Goal: Task Accomplishment & Management: Use online tool/utility

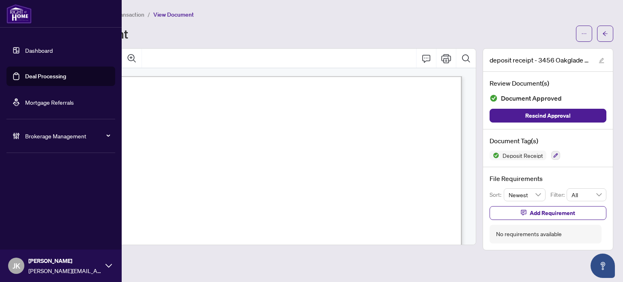
click at [26, 76] on link "Deal Processing" at bounding box center [45, 76] width 41 height 7
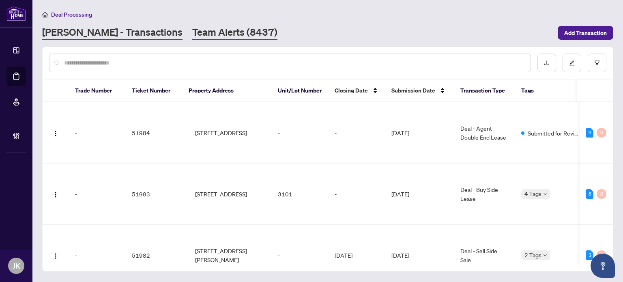
click at [192, 31] on link "Team Alerts (8437)" at bounding box center [234, 33] width 85 height 15
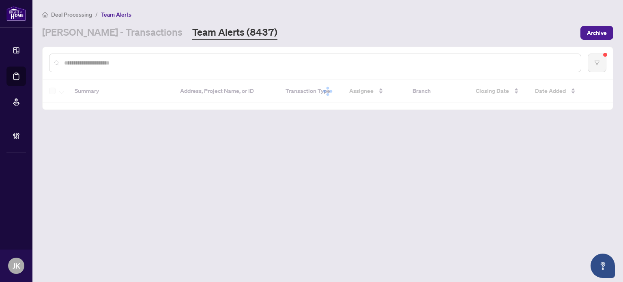
click at [151, 66] on input "text" at bounding box center [319, 62] width 510 height 9
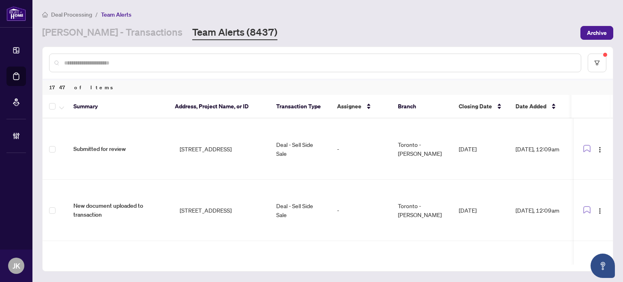
click at [147, 62] on input "text" at bounding box center [319, 62] width 510 height 9
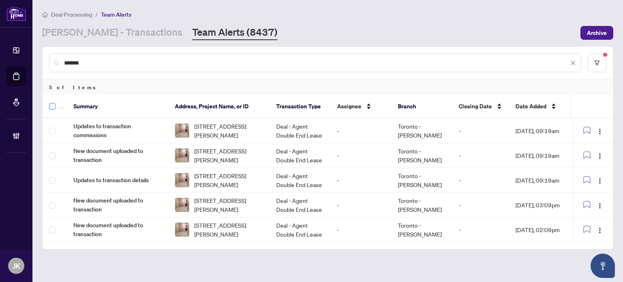
type input "*******"
click at [60, 106] on icon "button" at bounding box center [61, 107] width 5 height 3
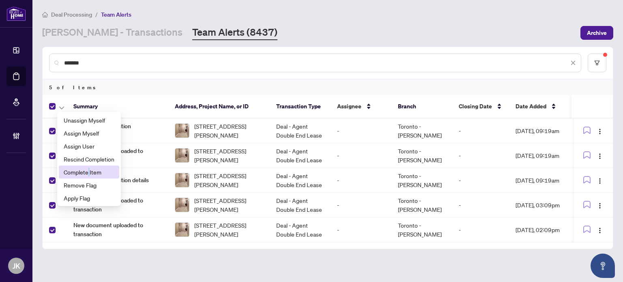
click at [88, 170] on span "Complete Item" at bounding box center [89, 172] width 51 height 9
